Goal: Task Accomplishment & Management: Complete application form

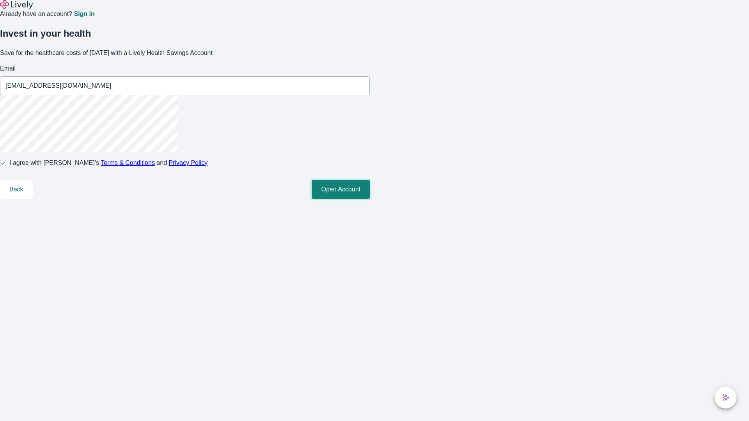
click at [370, 199] on button "Open Account" at bounding box center [341, 189] width 58 height 19
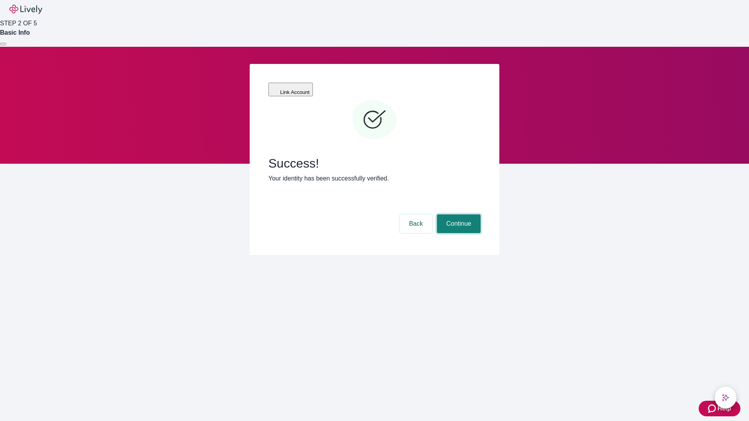
click at [458, 215] on button "Continue" at bounding box center [459, 224] width 44 height 19
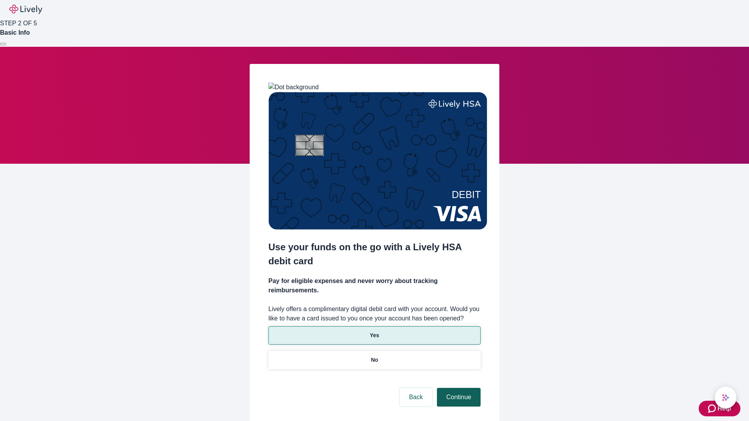
click at [374, 332] on p "Yes" at bounding box center [374, 336] width 9 height 8
click at [458, 388] on button "Continue" at bounding box center [459, 397] width 44 height 19
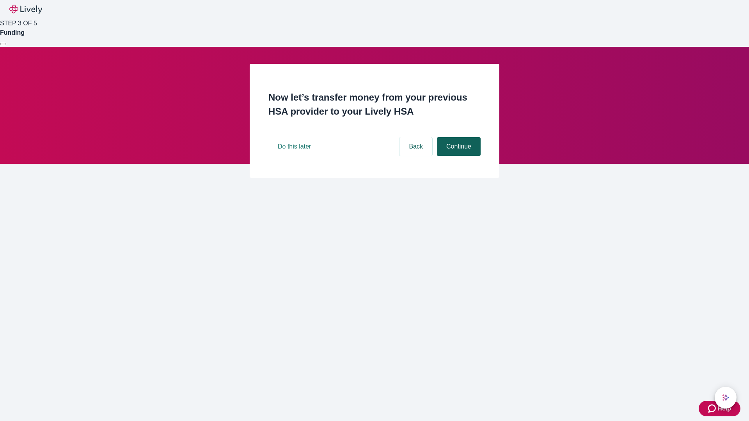
click at [458, 156] on button "Continue" at bounding box center [459, 146] width 44 height 19
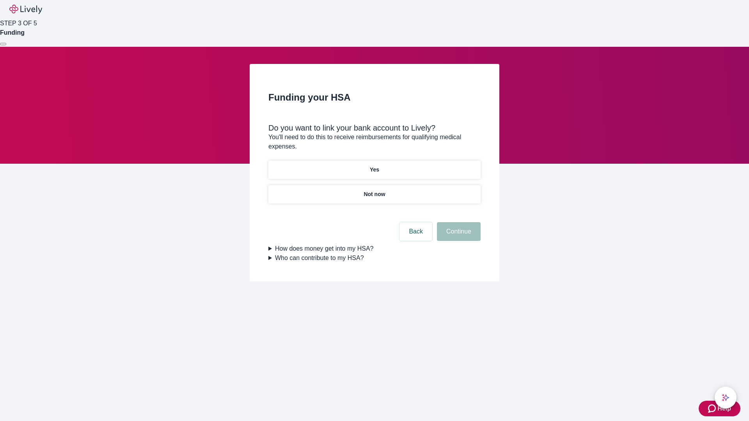
click at [374, 166] on p "Yes" at bounding box center [374, 170] width 9 height 8
click at [458, 222] on button "Continue" at bounding box center [459, 231] width 44 height 19
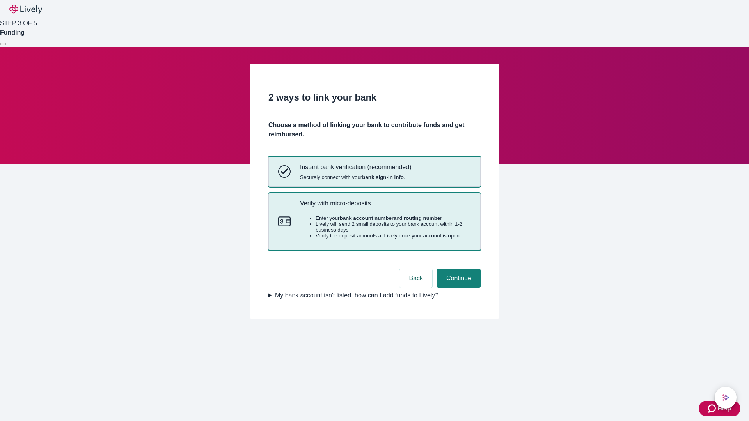
click at [385, 207] on p "Verify with micro-deposits" at bounding box center [385, 203] width 171 height 7
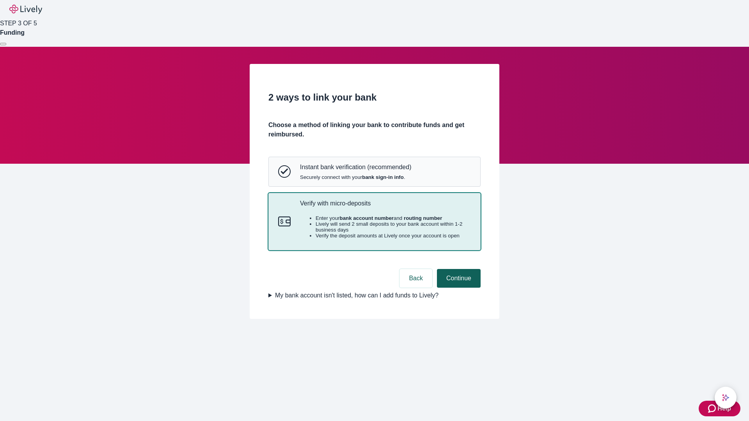
click at [458, 288] on button "Continue" at bounding box center [459, 278] width 44 height 19
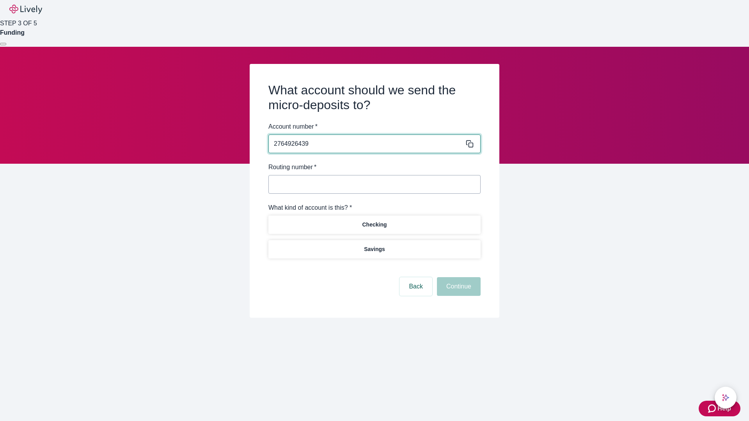
type input "2764926439"
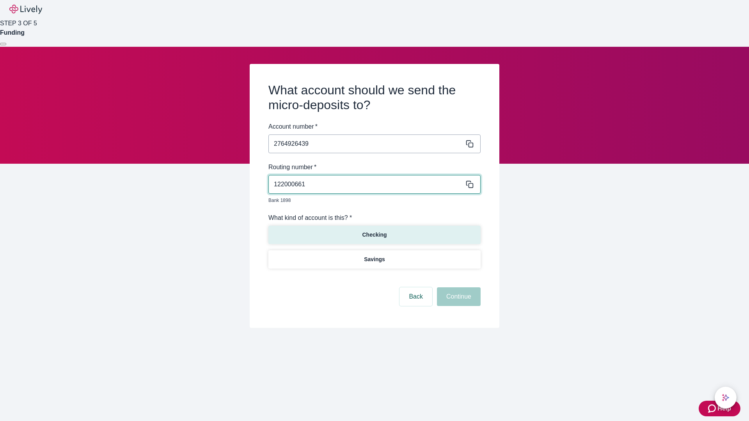
type input "122000661"
click at [374, 231] on p "Checking" at bounding box center [374, 235] width 25 height 8
